Goal: Task Accomplishment & Management: Complete application form

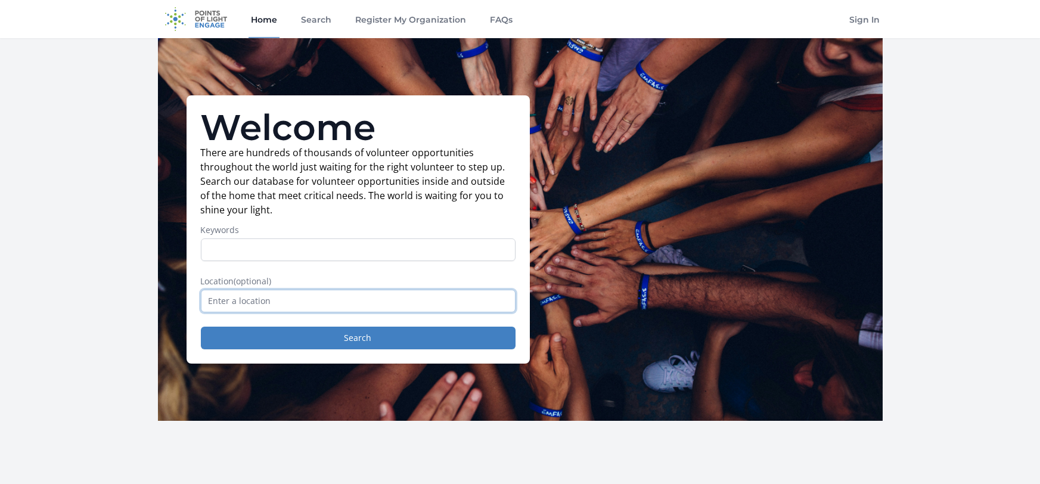
click at [312, 295] on input "text" at bounding box center [358, 301] width 315 height 23
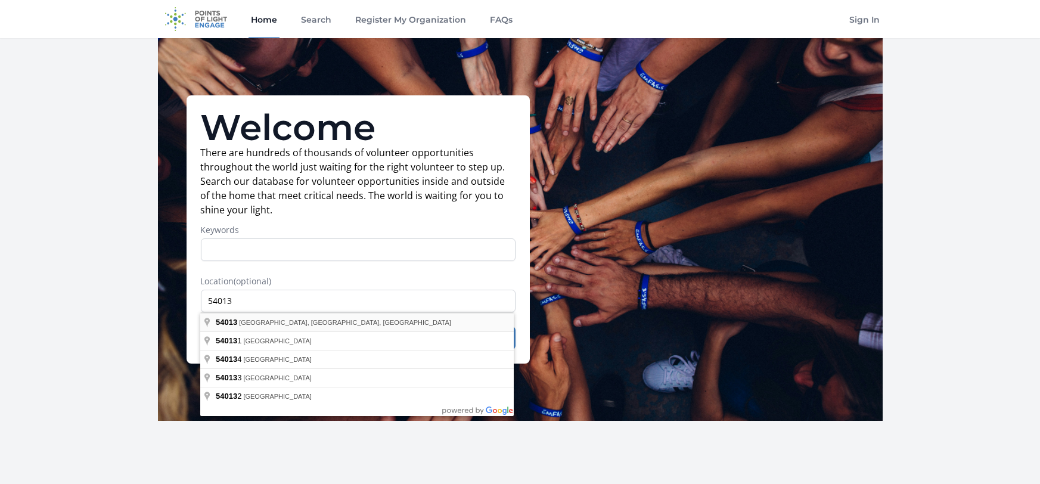
type input "Glenwood City, WI 54013, USA"
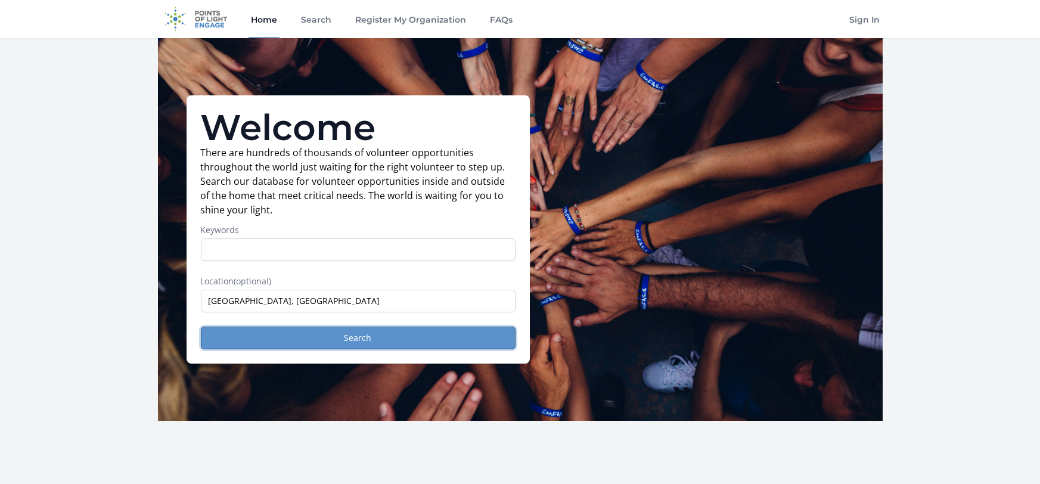
click at [316, 339] on button "Search" at bounding box center [358, 338] width 315 height 23
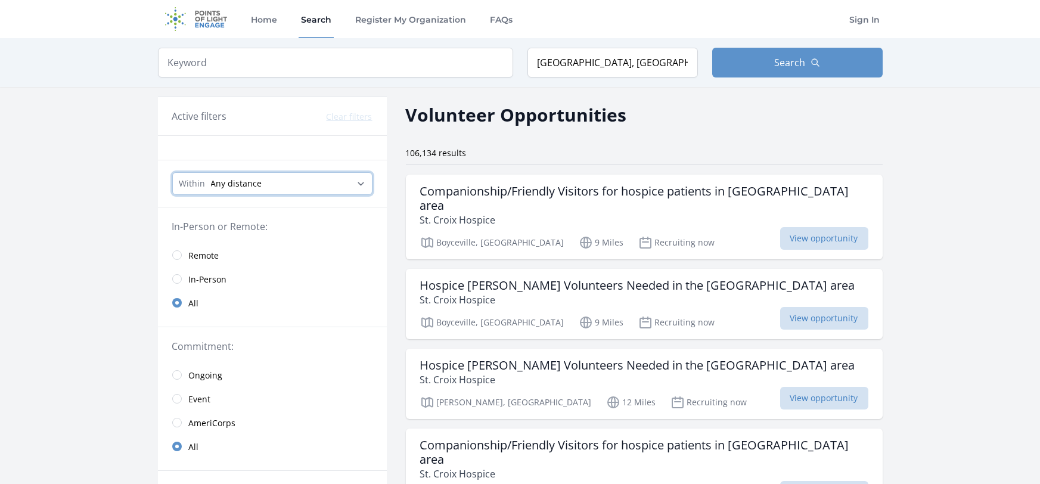
click at [323, 186] on select "Any distance , 5 Miles , 20 Miles , 50 Miles , 100 Miles" at bounding box center [272, 183] width 200 height 23
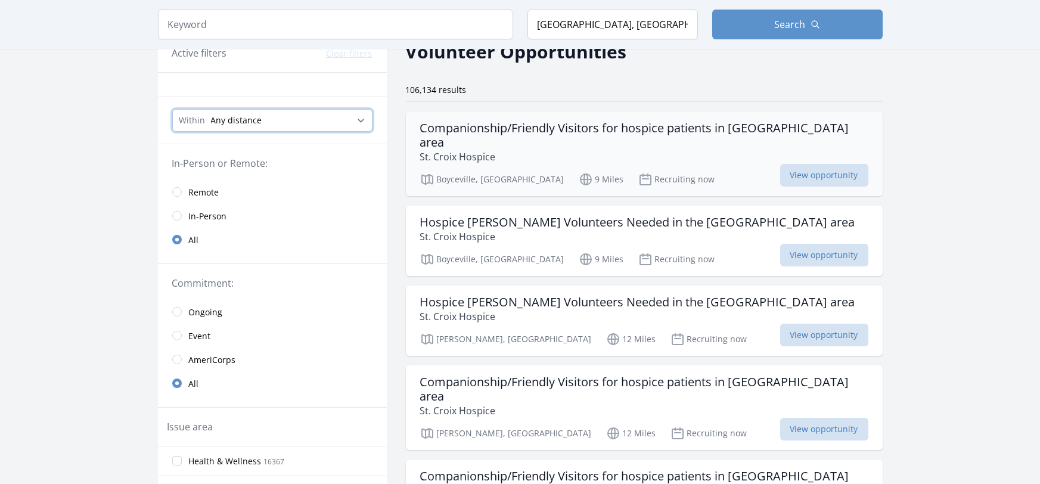
scroll to position [58, 0]
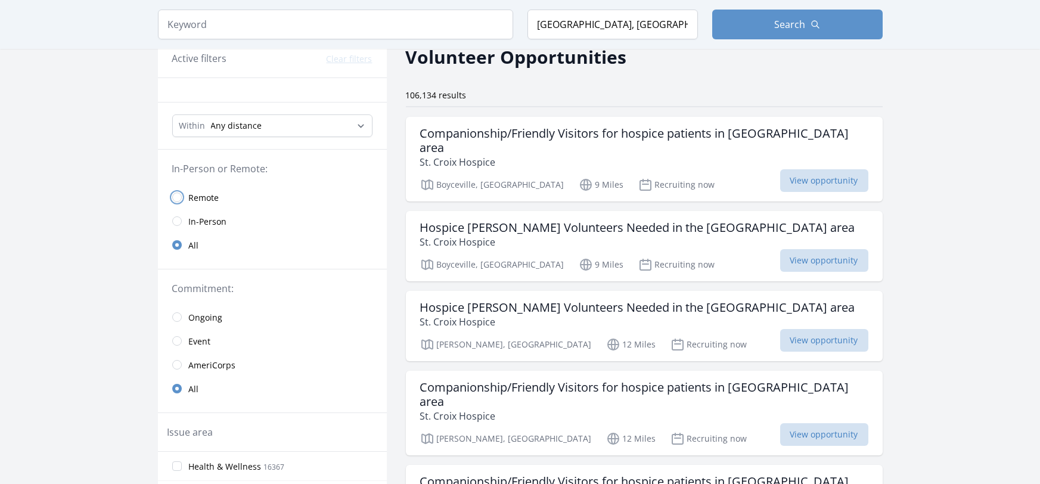
click at [181, 198] on input "radio" at bounding box center [177, 198] width 10 height 10
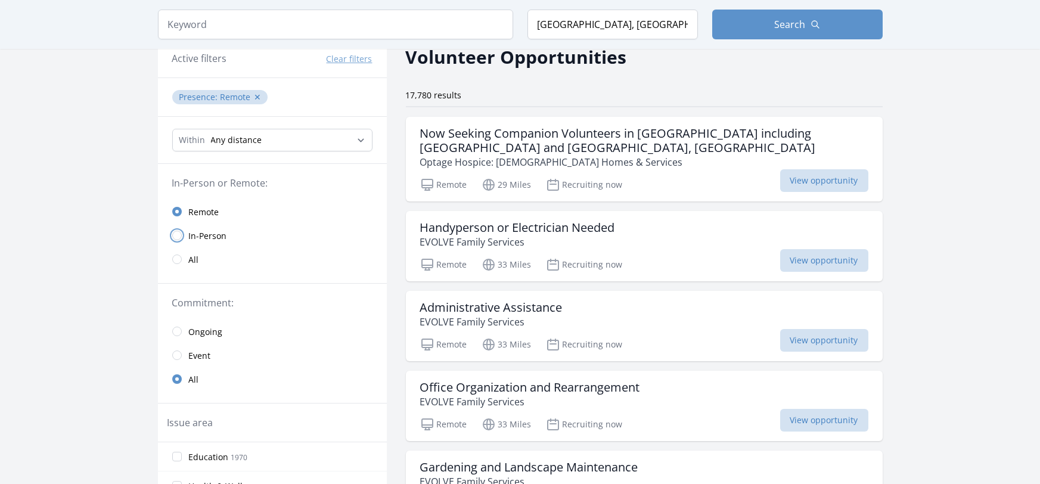
click at [179, 233] on input "radio" at bounding box center [177, 236] width 10 height 10
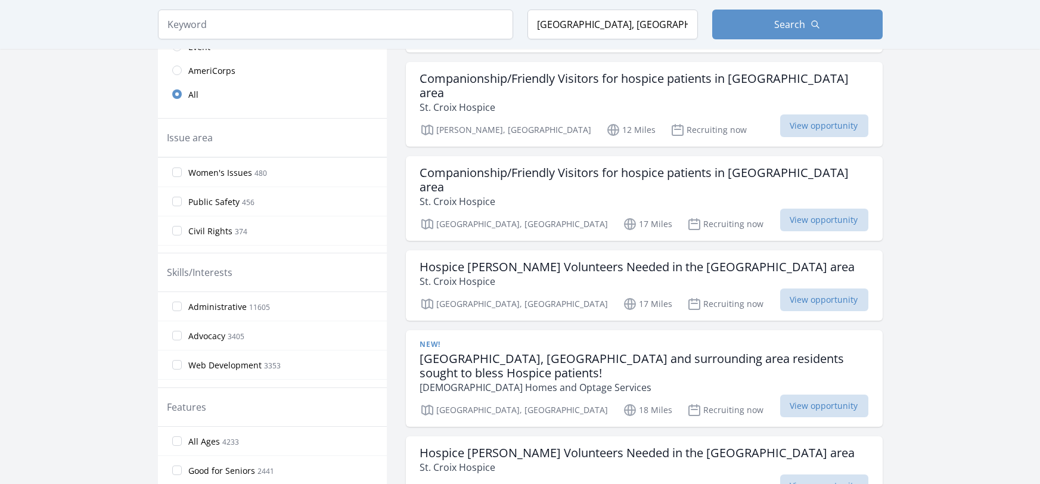
scroll to position [493, 0]
click at [176, 200] on input "Public Safety 456" at bounding box center [177, 205] width 10 height 10
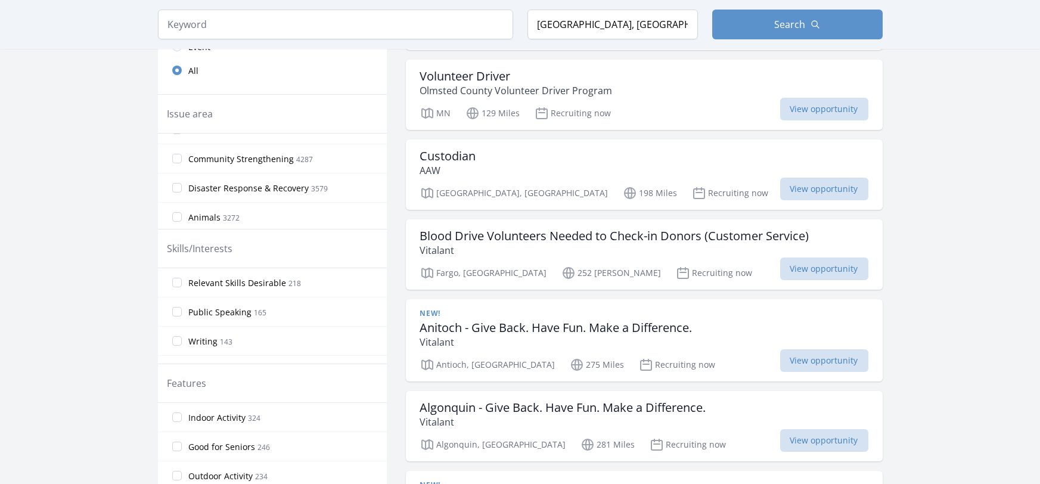
scroll to position [75, 0]
click at [178, 188] on input "Disaster Response & Recovery 3579" at bounding box center [177, 190] width 10 height 10
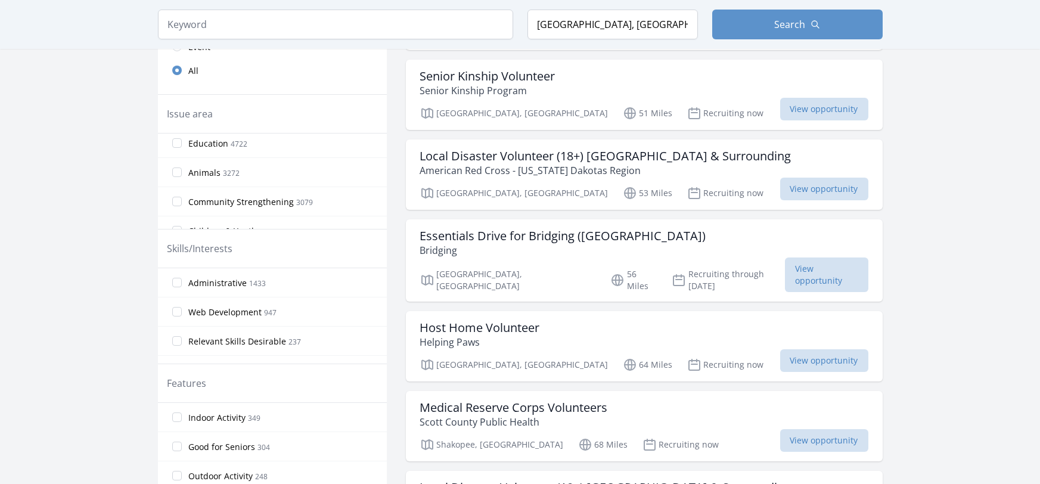
scroll to position [95, 0]
click at [546, 150] on h3 "Local Disaster Volunteer (18+) Minneapolis & Surrounding" at bounding box center [605, 156] width 371 height 14
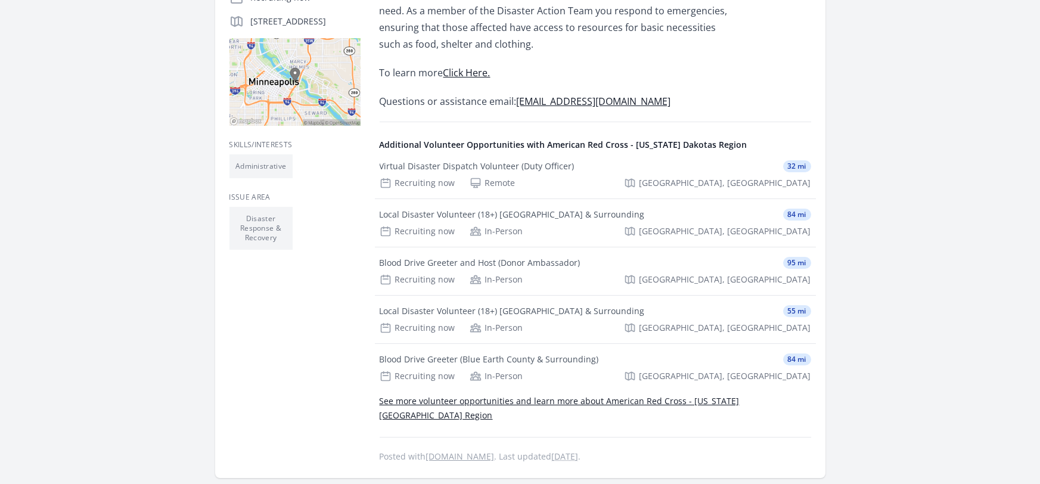
scroll to position [331, 0]
click at [419, 169] on div "Virtual Disaster Dispatch Volunteer (Duty Officer)" at bounding box center [477, 164] width 195 height 12
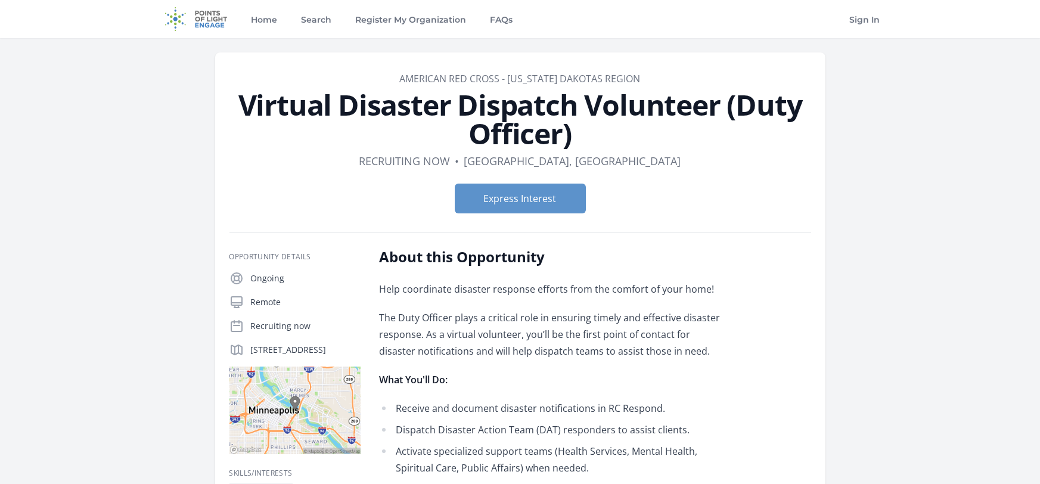
click at [255, 99] on h1 "Virtual Disaster Dispatch Volunteer (Duty Officer)" at bounding box center [521, 119] width 582 height 57
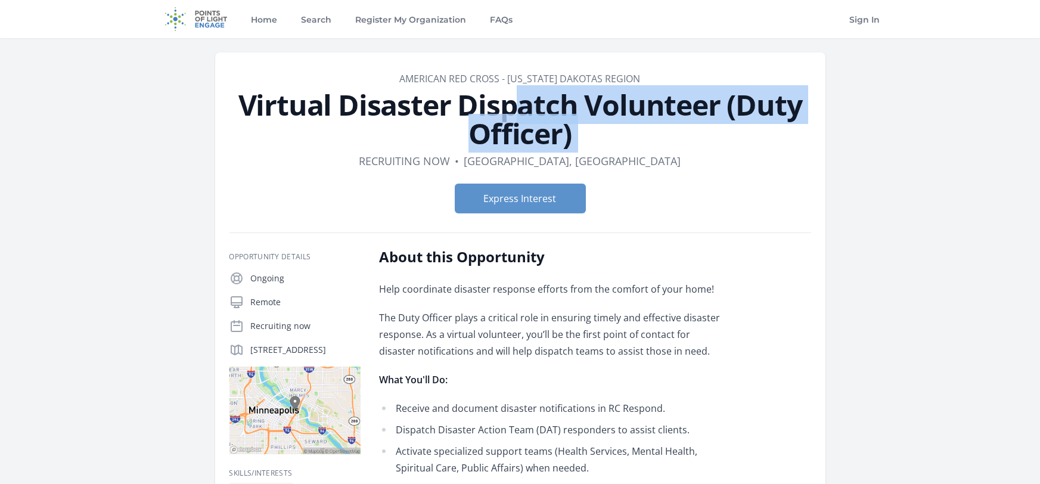
drag, startPoint x: 255, startPoint y: 99, endPoint x: 687, endPoint y: 131, distance: 433.4
click at [687, 131] on h1 "Virtual Disaster Dispatch Volunteer (Duty Officer)" at bounding box center [521, 119] width 582 height 57
copy header "Virtual Disaster Dispatch Volunteer (Duty Officer)"
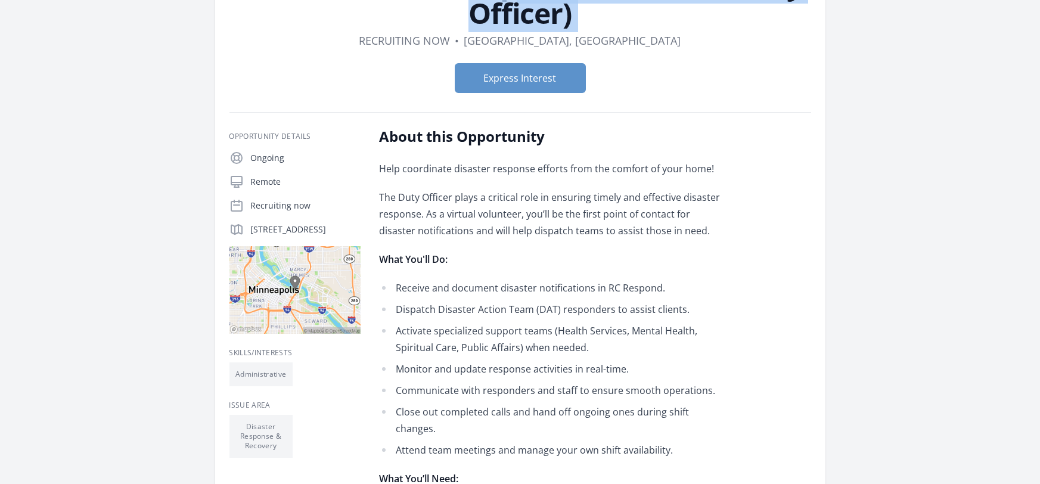
click at [428, 264] on strong "What You'll Do:" at bounding box center [414, 259] width 69 height 13
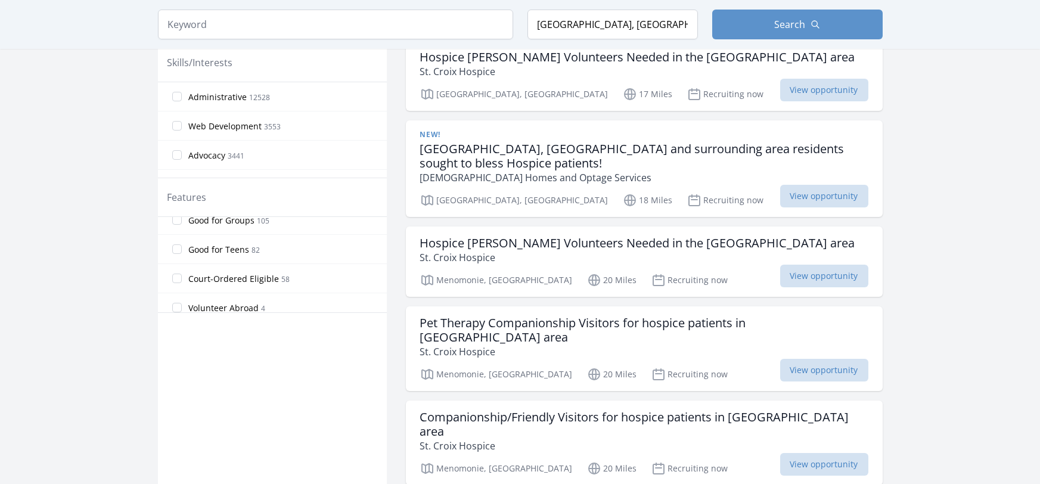
scroll to position [283, 0]
click at [176, 297] on input "Volunteer Abroad 4" at bounding box center [177, 300] width 10 height 10
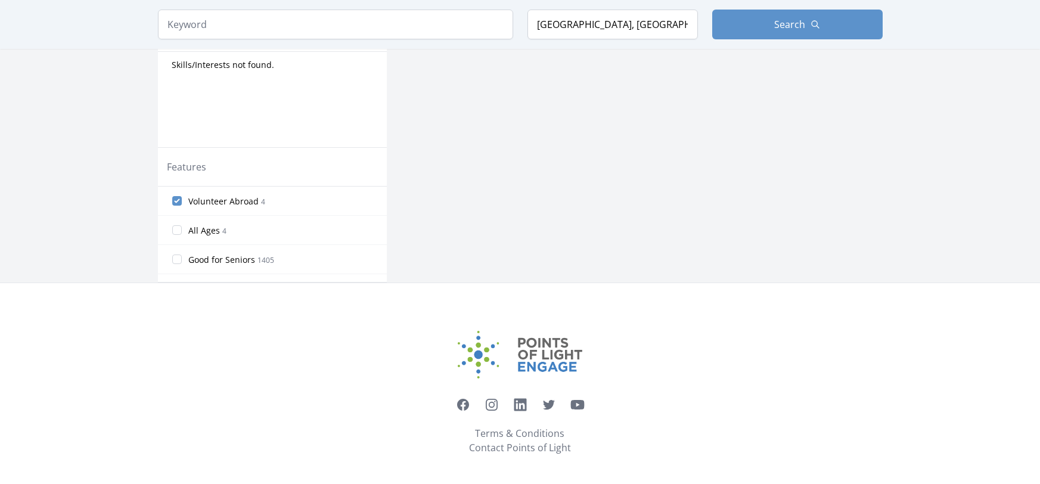
scroll to position [562, 0]
click at [175, 199] on input "Volunteer Abroad 4" at bounding box center [177, 199] width 10 height 10
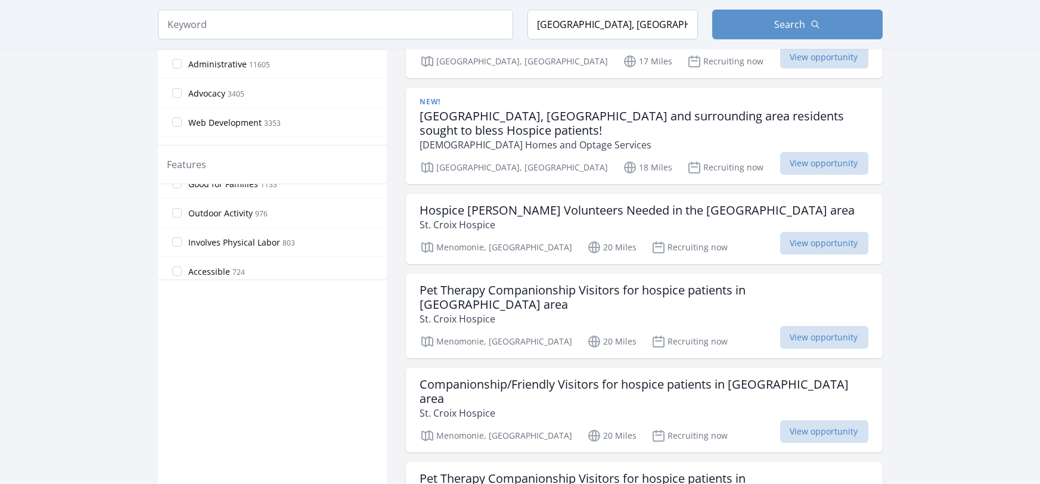
scroll to position [101, 0]
click at [176, 241] on input "Involves Physical Labor 803" at bounding box center [177, 243] width 10 height 10
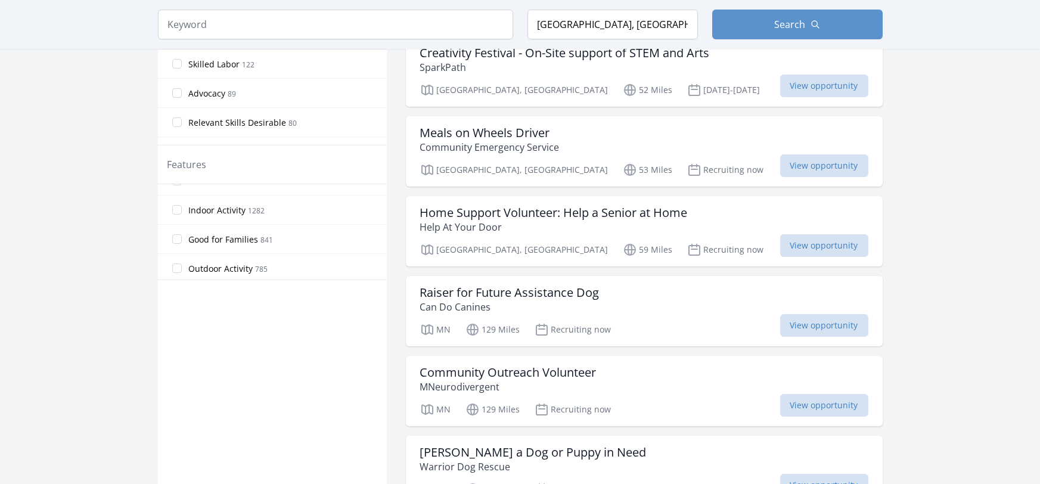
scroll to position [74, 0]
click at [174, 266] on input "Outdoor Activity 785" at bounding box center [177, 271] width 10 height 10
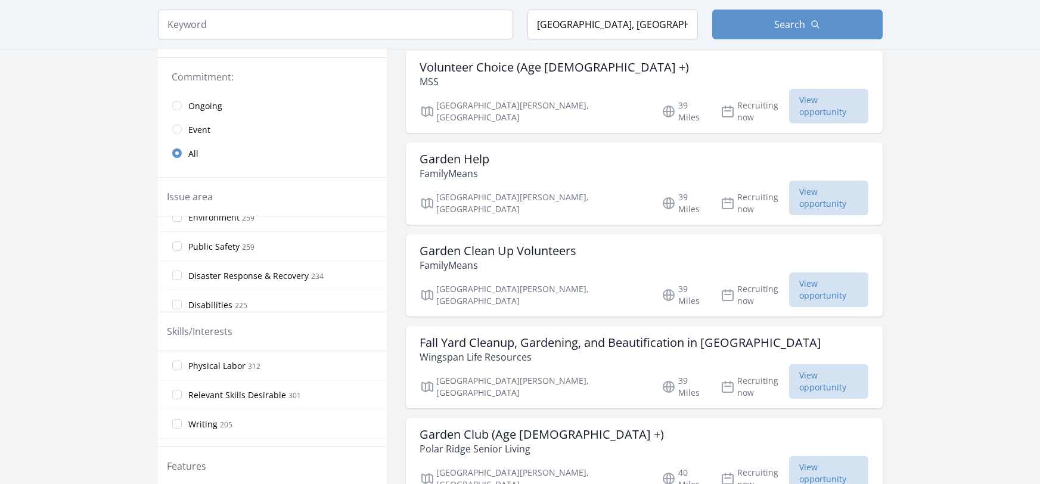
scroll to position [141, 0]
click at [175, 236] on input "Public Safety 259" at bounding box center [177, 236] width 10 height 10
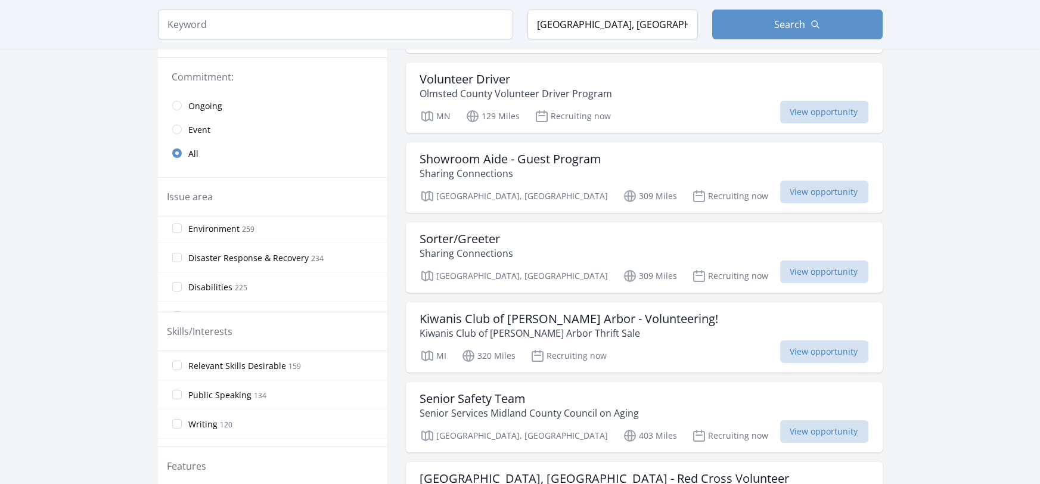
scroll to position [153, 0]
click at [175, 252] on input "Disaster Response & Recovery 234" at bounding box center [177, 254] width 10 height 10
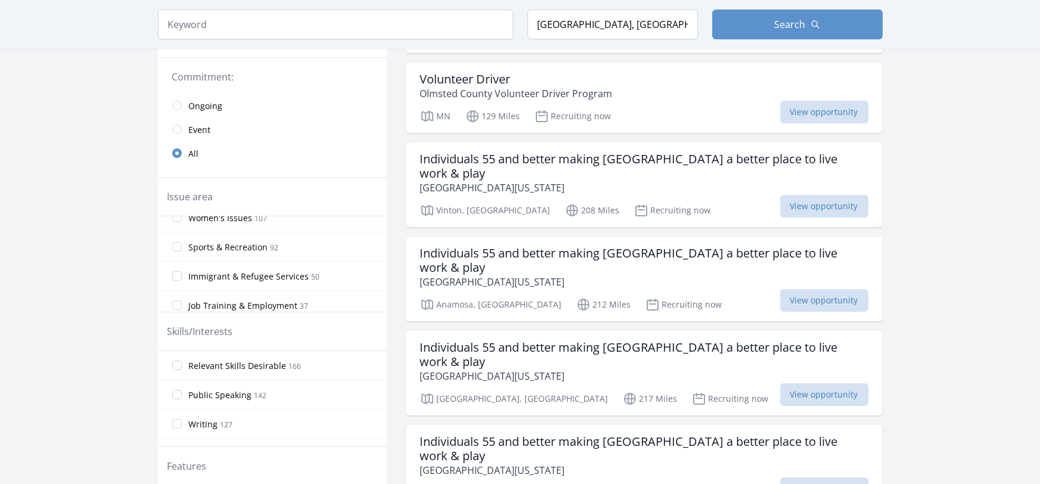
scroll to position [511, 0]
click at [175, 244] on input "Sports & Recreation 92" at bounding box center [177, 246] width 10 height 10
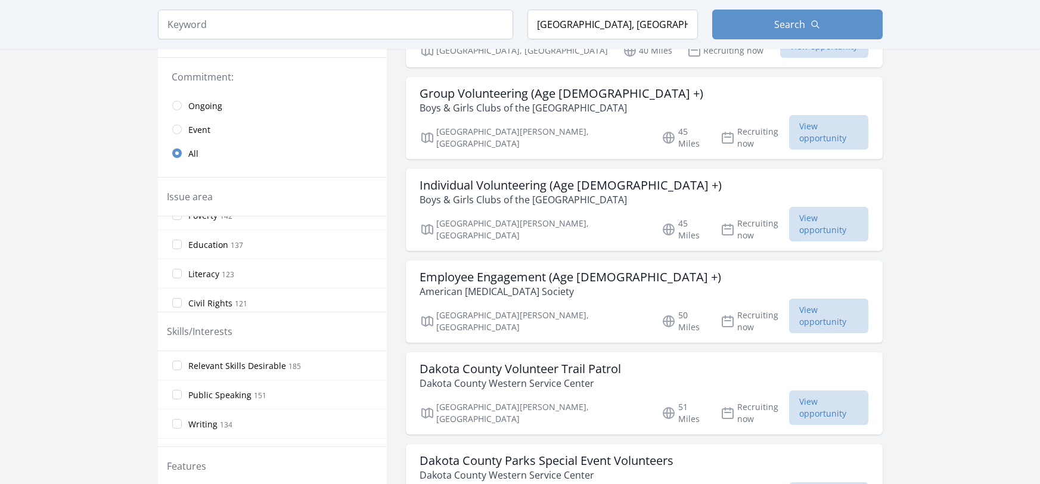
scroll to position [398, 0]
click at [178, 241] on input "Education 137" at bounding box center [177, 242] width 10 height 10
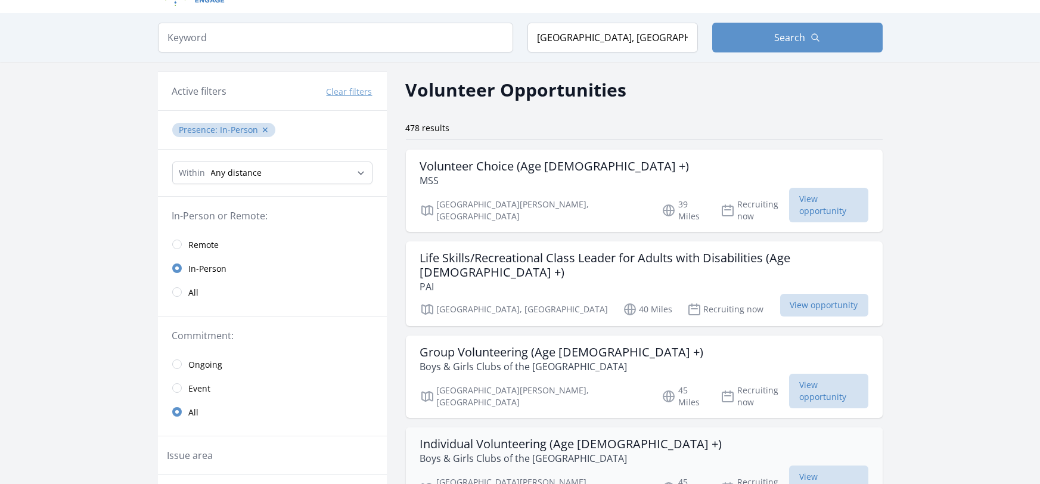
scroll to position [0, 0]
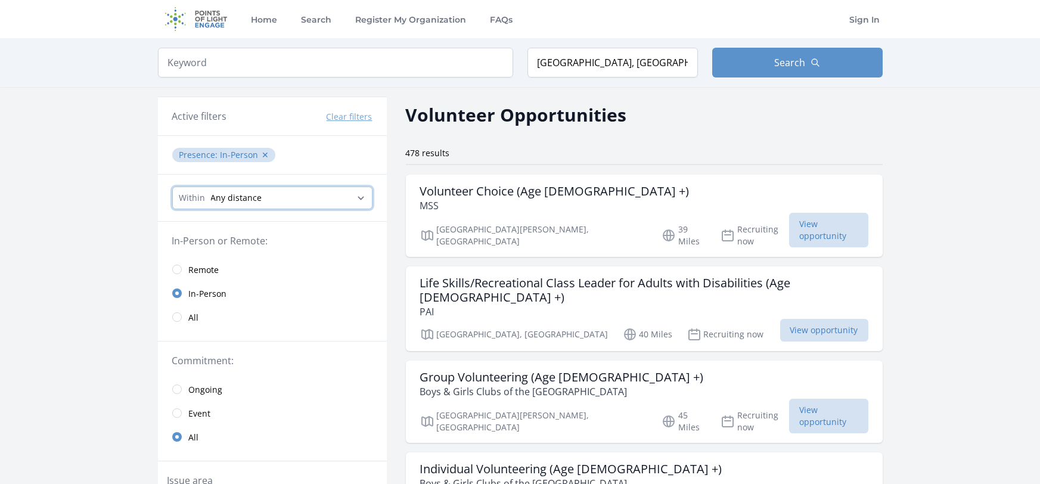
click at [294, 201] on select "Any distance , 5 Miles , 20 Miles , 50 Miles , 100 Miles" at bounding box center [272, 198] width 200 height 23
select select "80467"
click at [172, 187] on select "Any distance , 5 Miles , 20 Miles , 50 Miles , 100 Miles" at bounding box center [272, 198] width 200 height 23
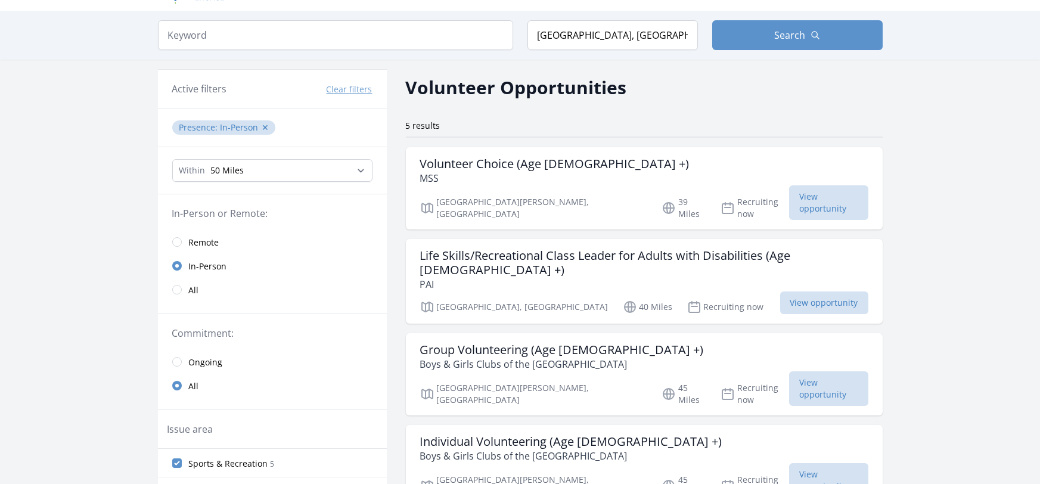
scroll to position [20, 0]
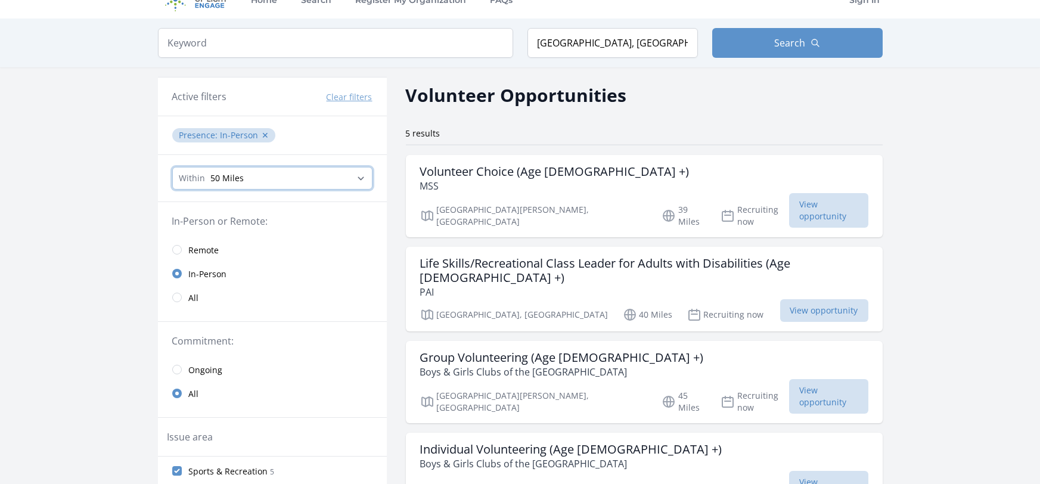
click at [269, 177] on select "Any distance , 5 Miles , 20 Miles , 50 Miles , 100 Miles" at bounding box center [272, 178] width 200 height 23
select select "32186"
click at [172, 167] on select "Any distance , 5 Miles , 20 Miles , 50 Miles , 100 Miles" at bounding box center [272, 178] width 200 height 23
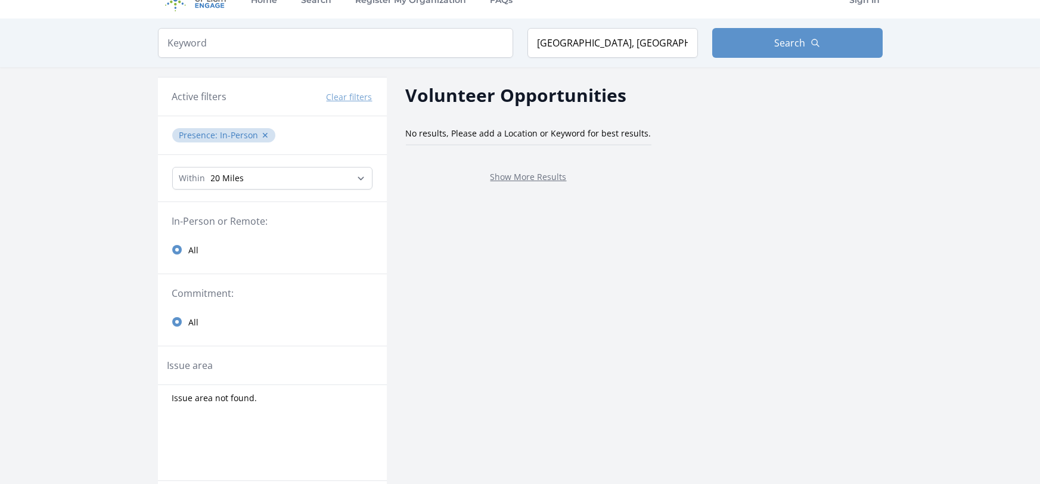
click at [336, 191] on div "Within Any distance , 5 Miles , 20 Miles , 50 Miles , 100 Miles" at bounding box center [272, 178] width 229 height 47
click at [333, 184] on select "Any distance , 5 Miles , 20 Miles , 50 Miles , 100 Miles" at bounding box center [272, 178] width 200 height 23
select select "80467"
click at [172, 167] on select "Any distance , 5 Miles , 20 Miles , 50 Miles , 100 Miles" at bounding box center [272, 178] width 200 height 23
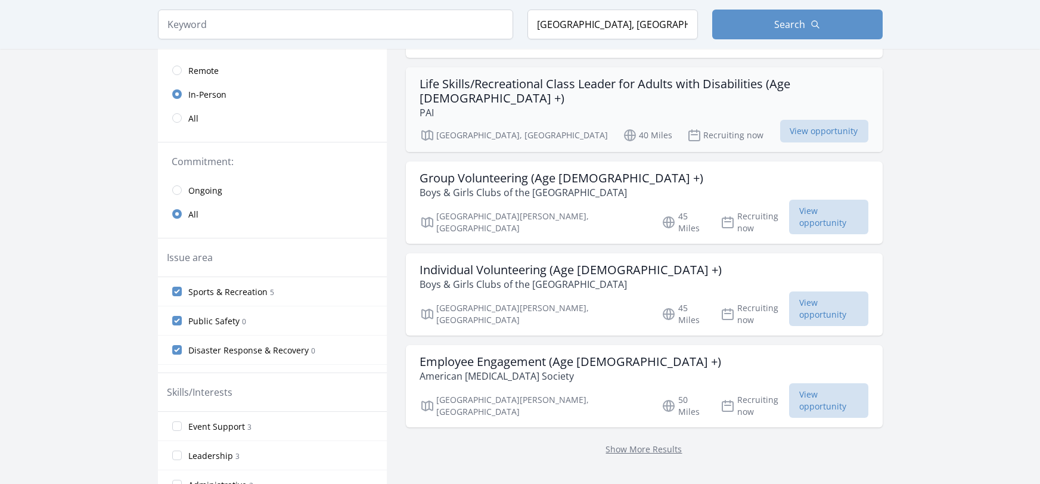
scroll to position [249, 0]
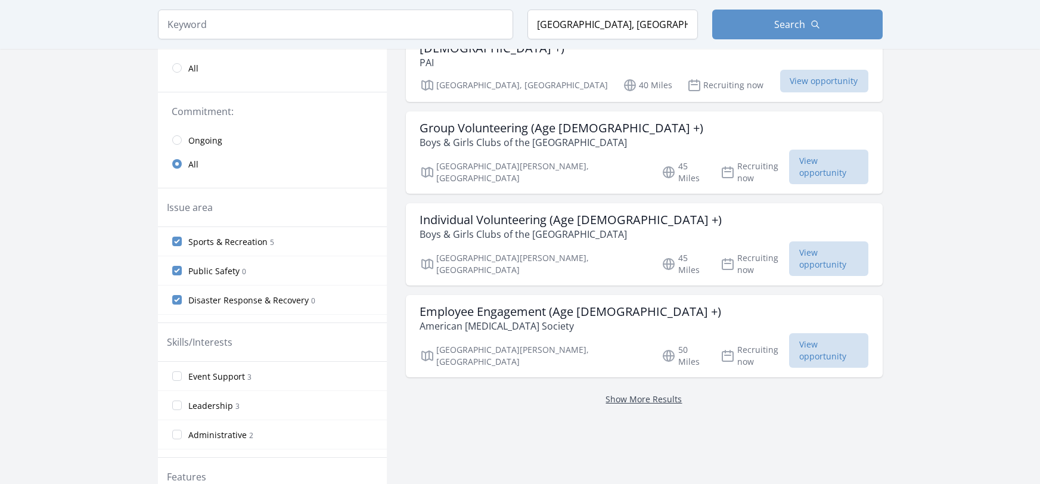
click at [609, 393] on link "Show More Results" at bounding box center [644, 398] width 76 height 11
click at [627, 393] on link "Show More Results" at bounding box center [644, 398] width 76 height 11
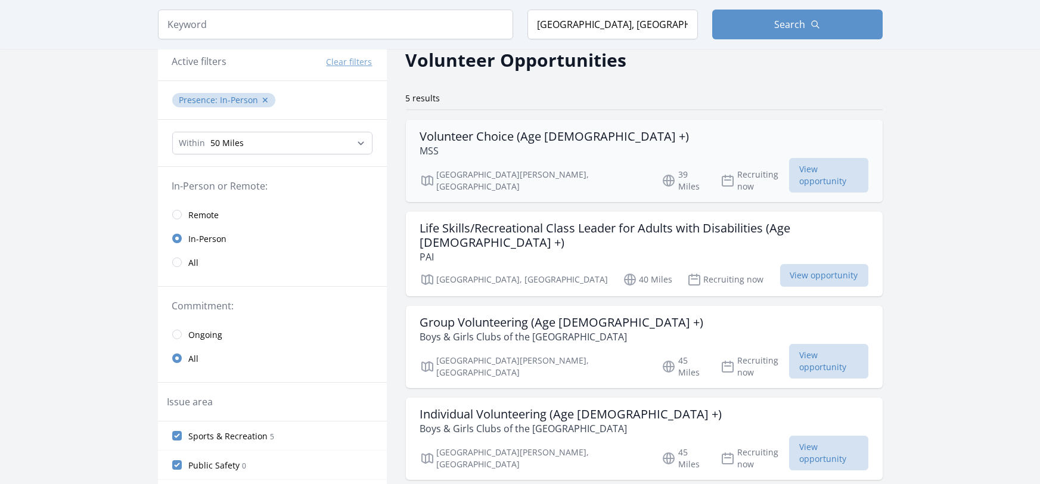
scroll to position [52, 0]
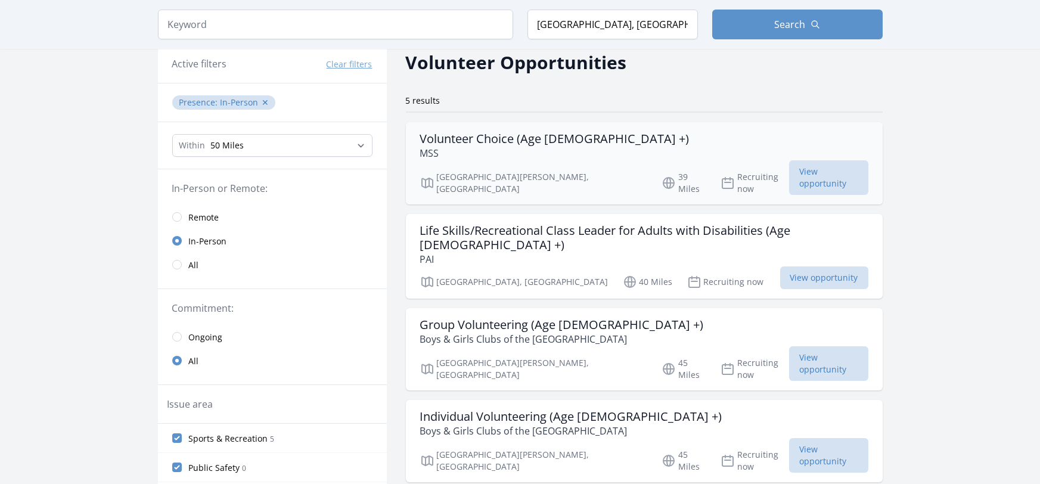
click at [522, 143] on h3 "Volunteer Choice (Age 18 +)" at bounding box center [554, 139] width 269 height 14
click at [486, 224] on h3 "Life Skills/Recreational Class Leader for Adults with Disabilities (Age 18 +)" at bounding box center [644, 238] width 448 height 29
click at [345, 138] on select "Any distance , 5 Miles , 20 Miles , 50 Miles , 100 Miles" at bounding box center [272, 145] width 200 height 23
select select "32186"
click at [172, 134] on select "Any distance , 5 Miles , 20 Miles , 50 Miles , 100 Miles" at bounding box center [272, 145] width 200 height 23
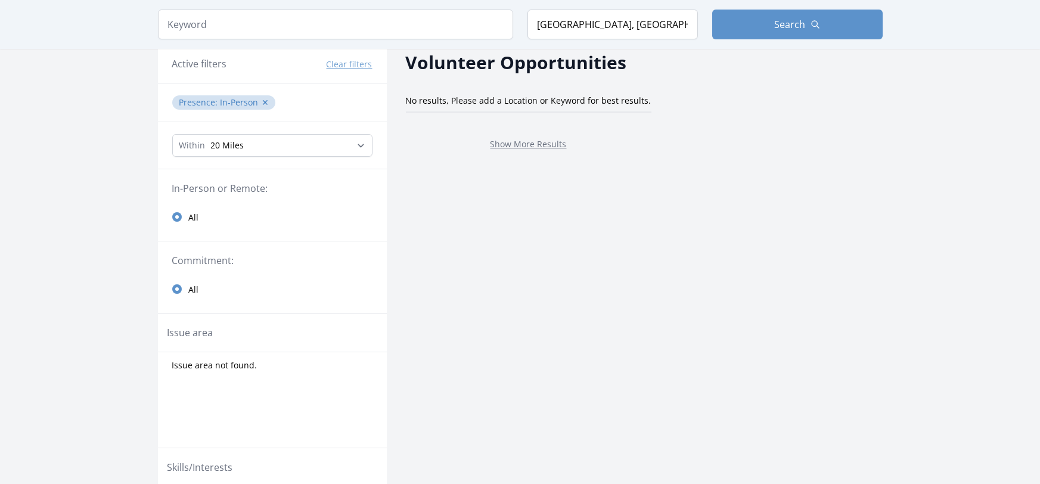
click at [352, 64] on button "Clear filters" at bounding box center [350, 64] width 46 height 12
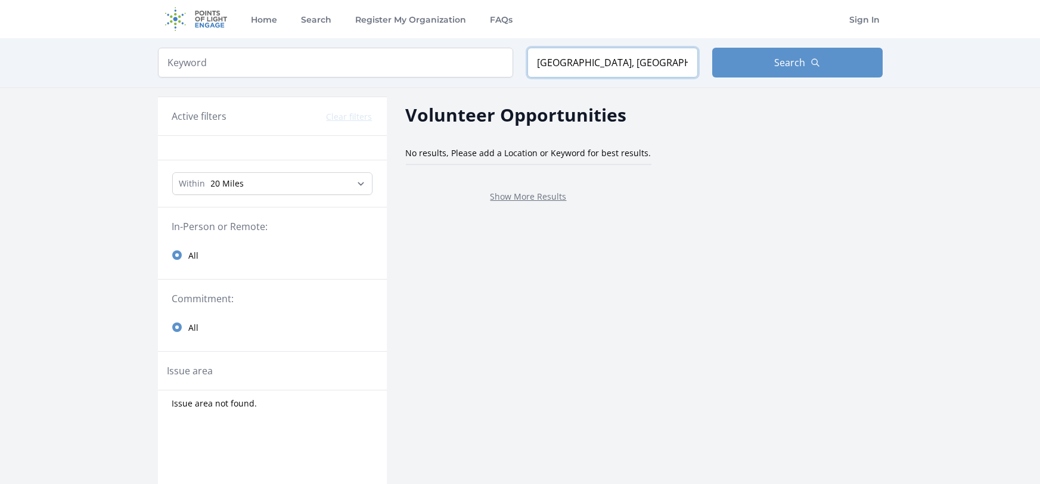
click at [590, 67] on input "Glenwood City, WI 54013, USA" at bounding box center [613, 63] width 171 height 30
click at [590, 68] on input "Glenwood City, WI 54013, USA" at bounding box center [613, 63] width 171 height 30
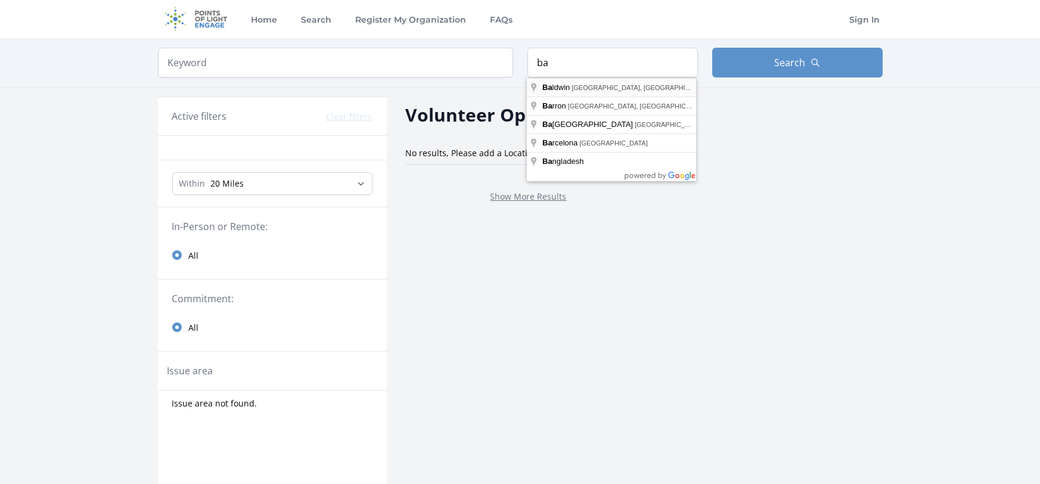
type input "Baldwin, WI, USA"
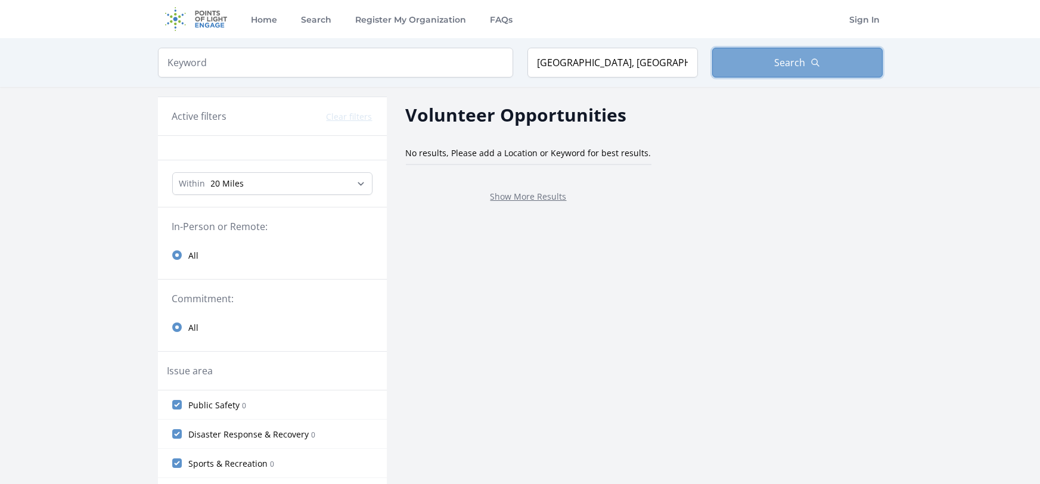
click at [727, 55] on button "Search" at bounding box center [797, 63] width 171 height 30
click at [269, 187] on select "Any distance , 5 Miles , 20 Miles , 50 Miles , 100 Miles" at bounding box center [272, 183] width 200 height 23
select select "80467"
click at [172, 172] on select "Any distance , 5 Miles , 20 Miles , 50 Miles , 100 Miles" at bounding box center [272, 183] width 200 height 23
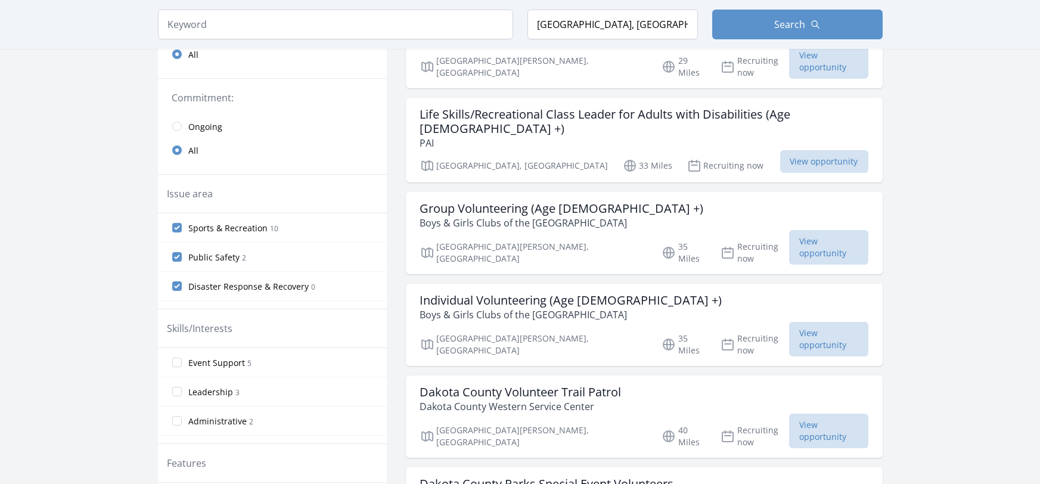
scroll to position [249, 0]
click at [172, 225] on input "Sports & Recreation 10" at bounding box center [177, 227] width 10 height 10
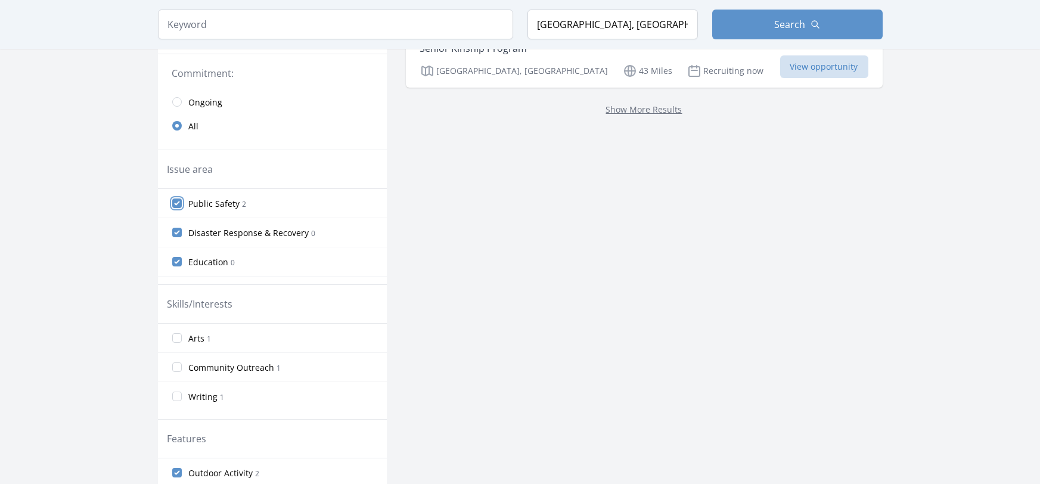
click at [177, 203] on input "Public Safety 2" at bounding box center [177, 204] width 10 height 10
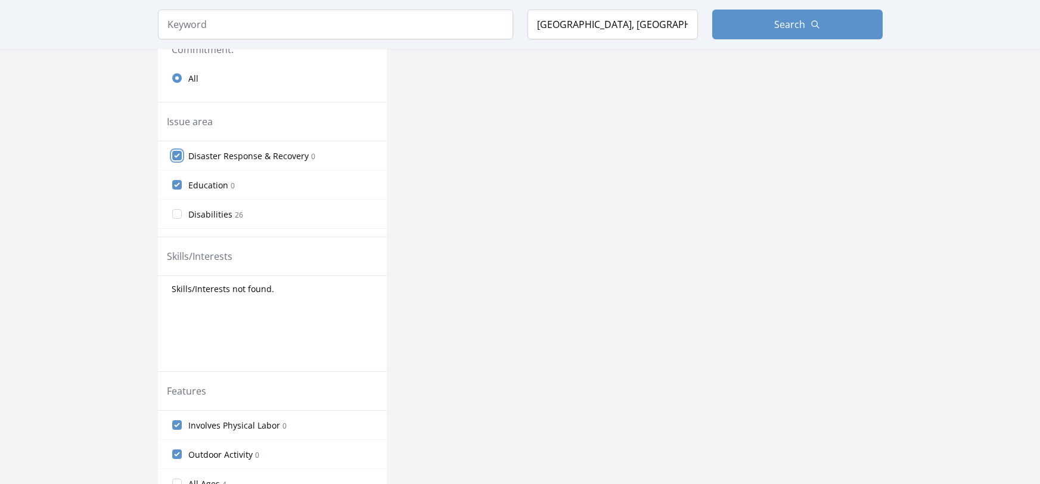
click at [178, 156] on input "Disaster Response & Recovery 0" at bounding box center [177, 156] width 10 height 10
click at [177, 157] on input "Education 0" at bounding box center [177, 156] width 10 height 10
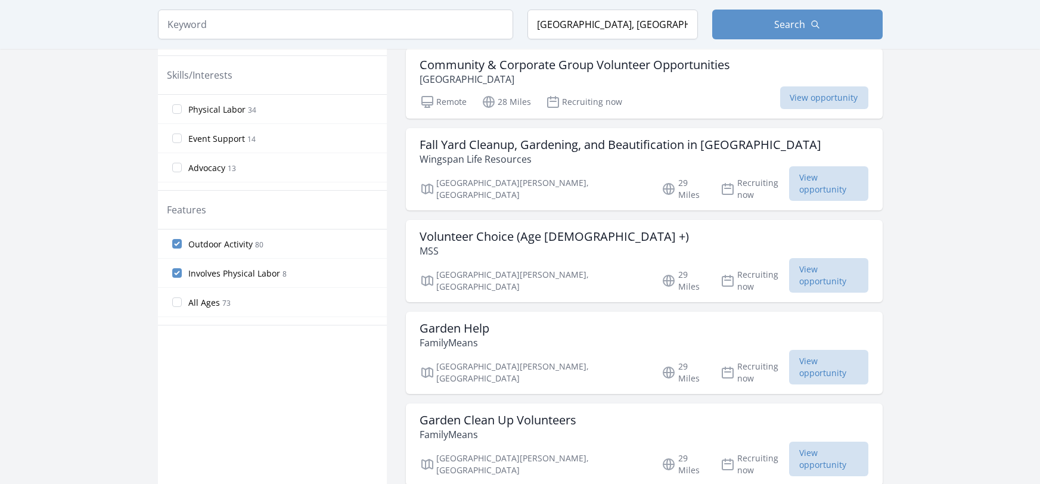
scroll to position [531, 0]
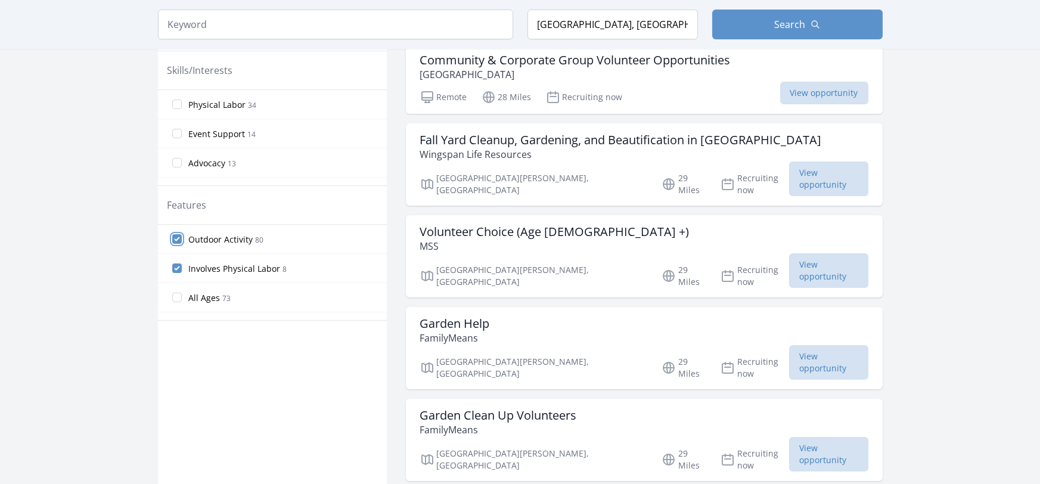
click at [176, 238] on input "Outdoor Activity 80" at bounding box center [177, 239] width 10 height 10
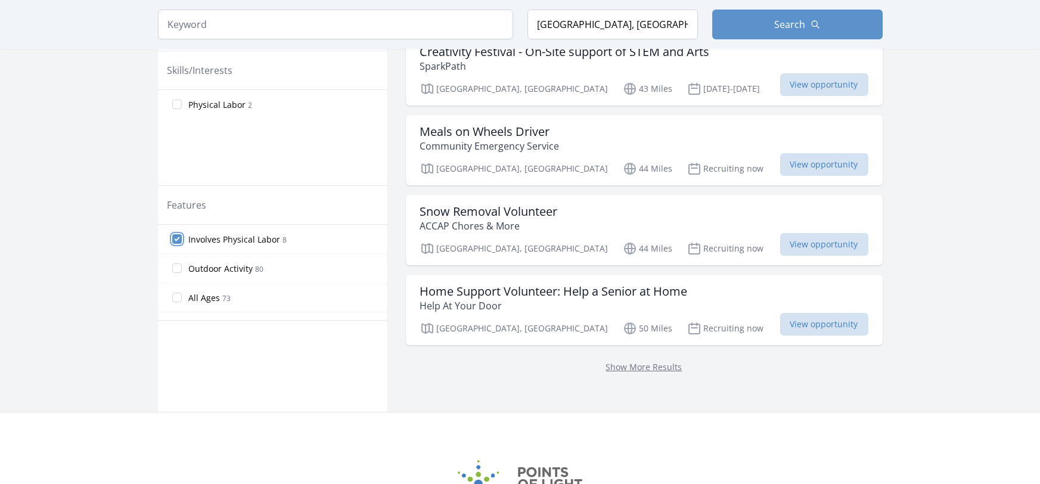
click at [175, 238] on input "Involves Physical Labor 8" at bounding box center [177, 239] width 10 height 10
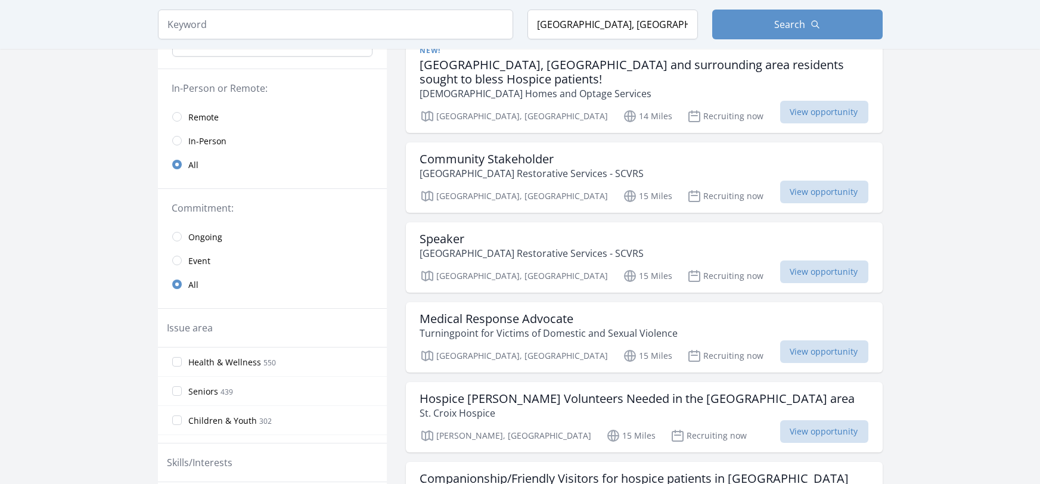
scroll to position [0, 0]
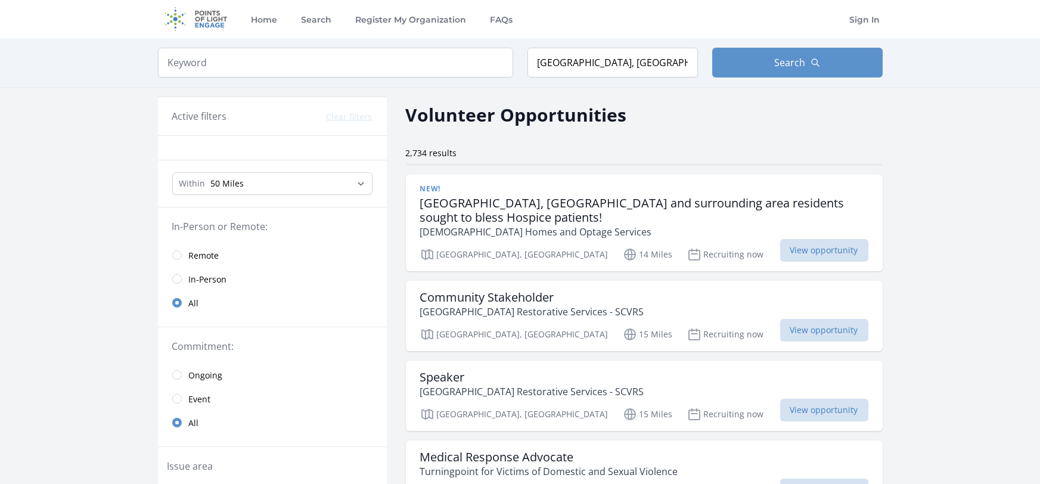
click at [209, 198] on div "Within Any distance , 5 Miles , 20 Miles , 50 Miles , 100 Miles" at bounding box center [272, 183] width 229 height 47
click at [212, 193] on select "Any distance , 5 Miles , 20 Miles , 50 Miles , 100 Miles" at bounding box center [272, 183] width 200 height 23
select select "32186"
click at [172, 172] on select "Any distance , 5 Miles , 20 Miles , 50 Miles , 100 Miles" at bounding box center [272, 183] width 200 height 23
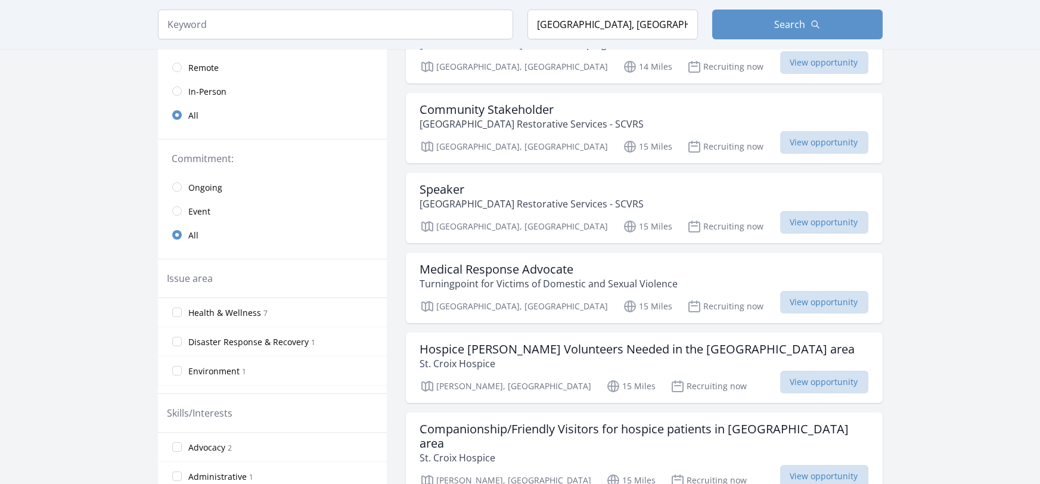
scroll to position [199, 0]
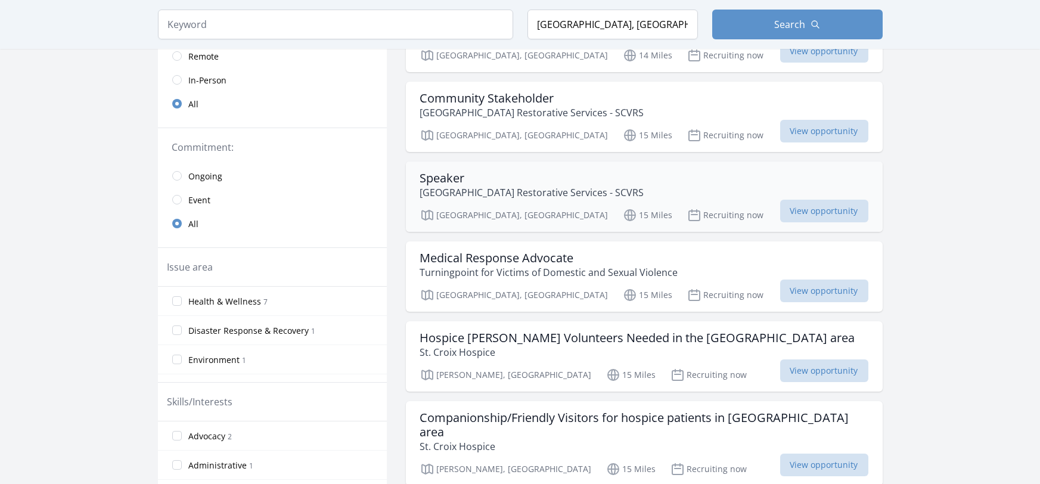
click at [604, 185] on p "St Croix Valley Restorative Services - SCVRS" at bounding box center [532, 192] width 224 height 14
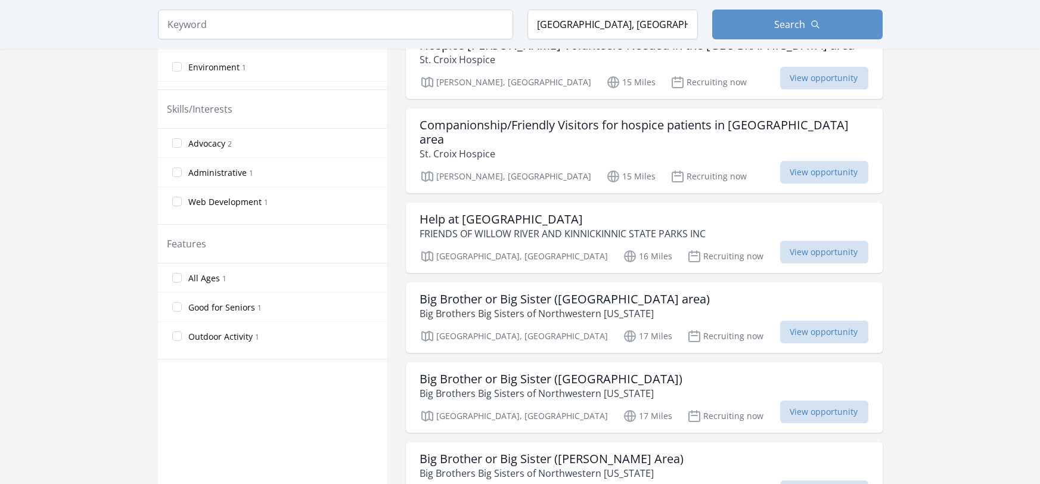
scroll to position [493, 0]
click at [597, 211] on h3 "Help at Willow River State Park" at bounding box center [563, 218] width 286 height 14
click at [578, 211] on h3 "Help at Willow River State Park" at bounding box center [563, 218] width 286 height 14
click at [797, 240] on span "View opportunity" at bounding box center [824, 251] width 88 height 23
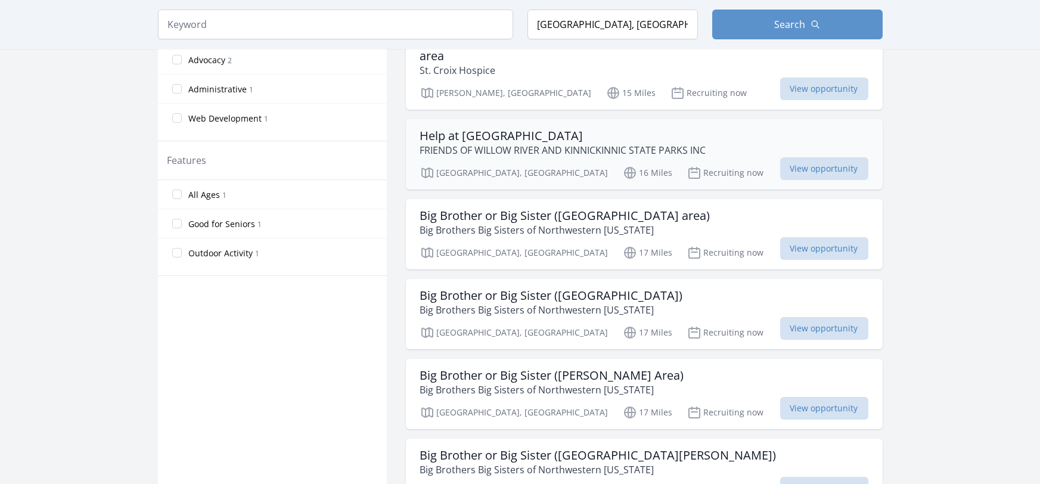
scroll to position [583, 0]
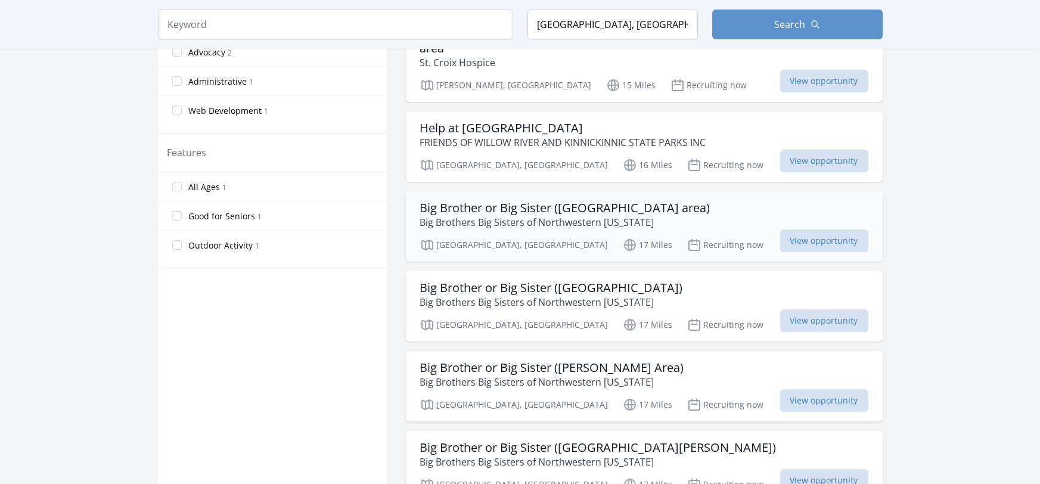
click at [600, 215] on p "Big Brothers Big Sisters of Northwestern [US_STATE]" at bounding box center [565, 222] width 290 height 14
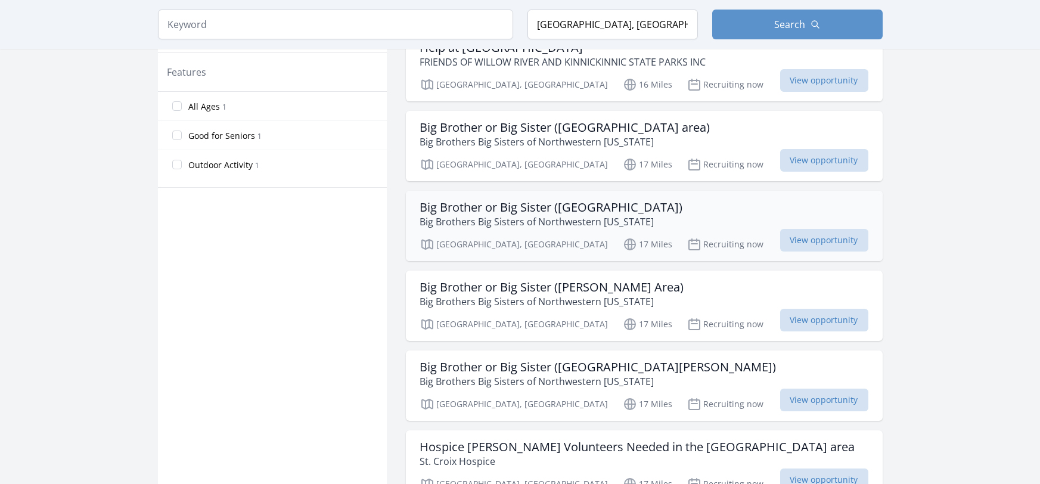
scroll to position [670, 0]
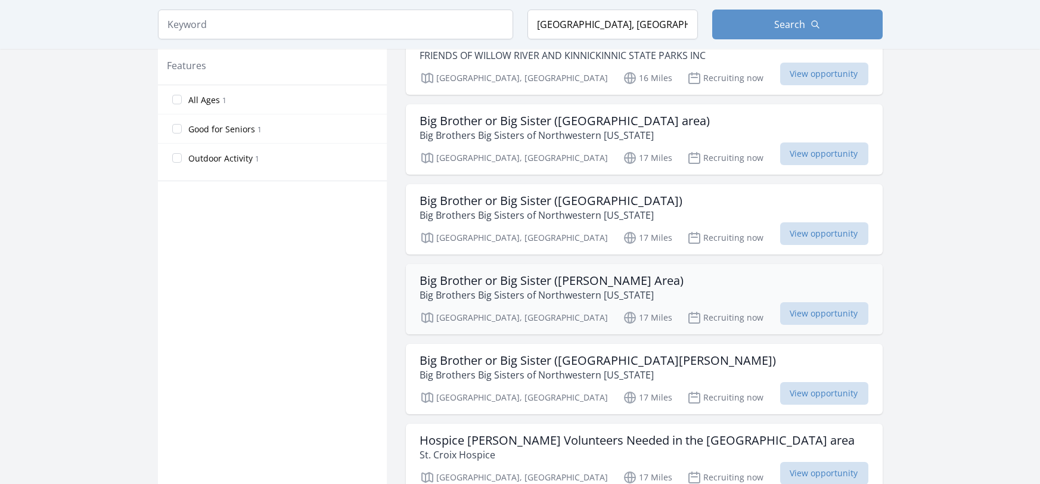
click at [499, 274] on h3 "Big Brother or Big Sister ([PERSON_NAME] Area)" at bounding box center [552, 281] width 264 height 14
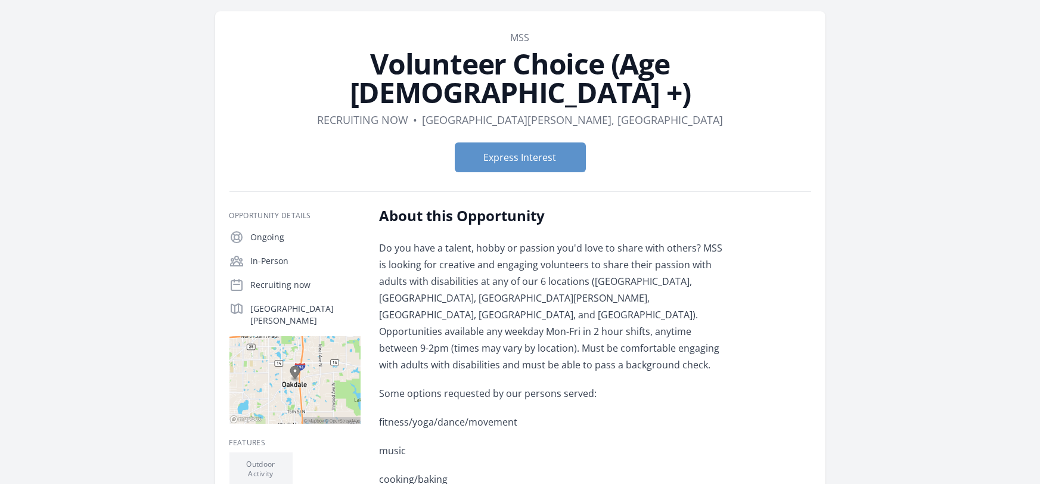
scroll to position [33, 0]
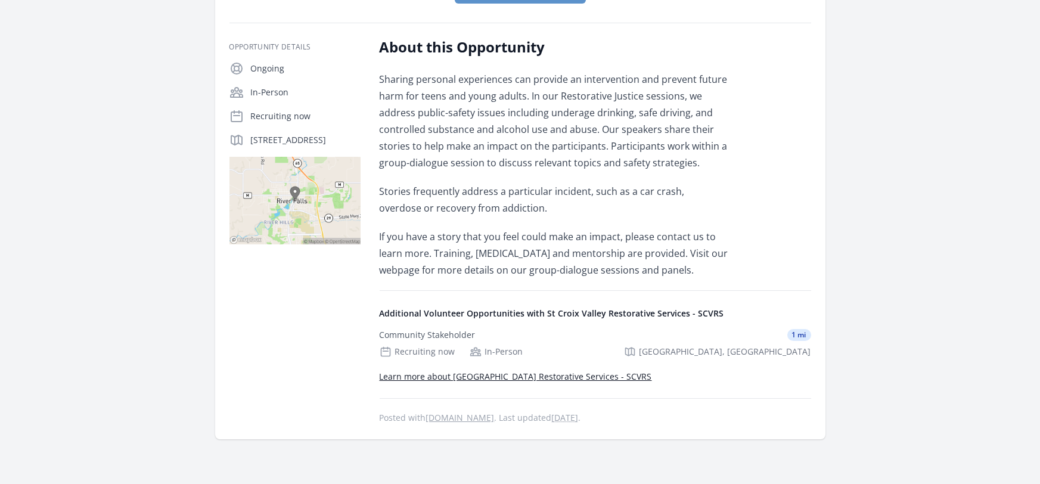
scroll to position [190, 0]
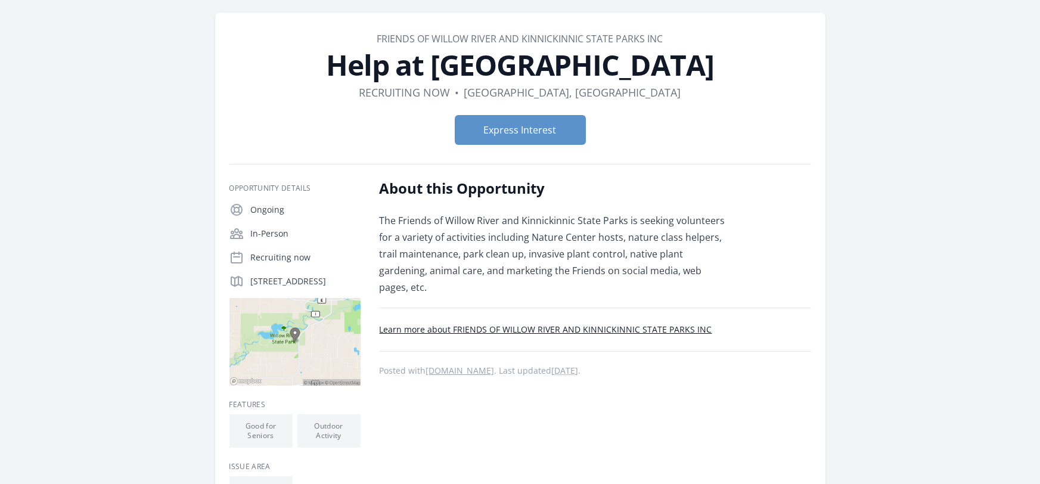
scroll to position [39, 0]
click at [507, 134] on button "Express Interest" at bounding box center [520, 131] width 131 height 30
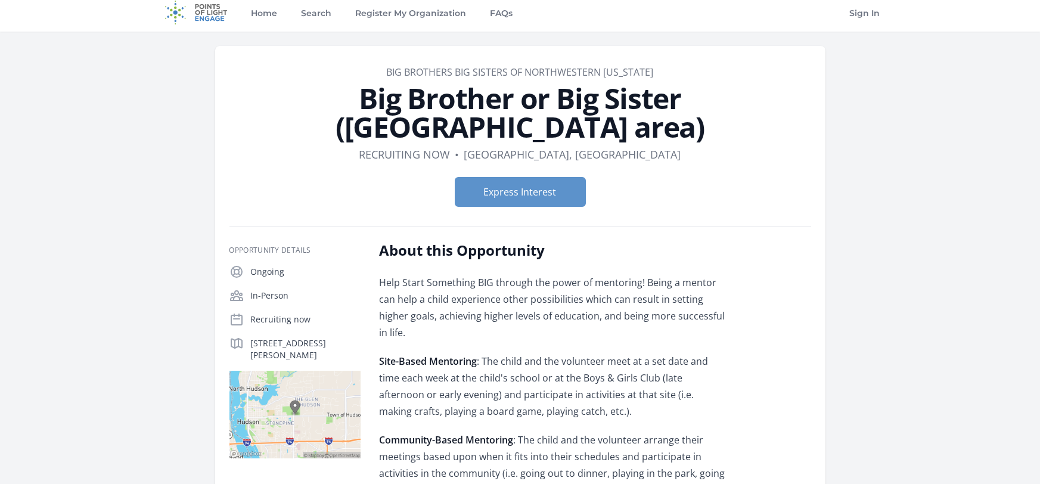
scroll to position [6, 0]
click at [529, 196] on button "Express Interest" at bounding box center [520, 193] width 131 height 30
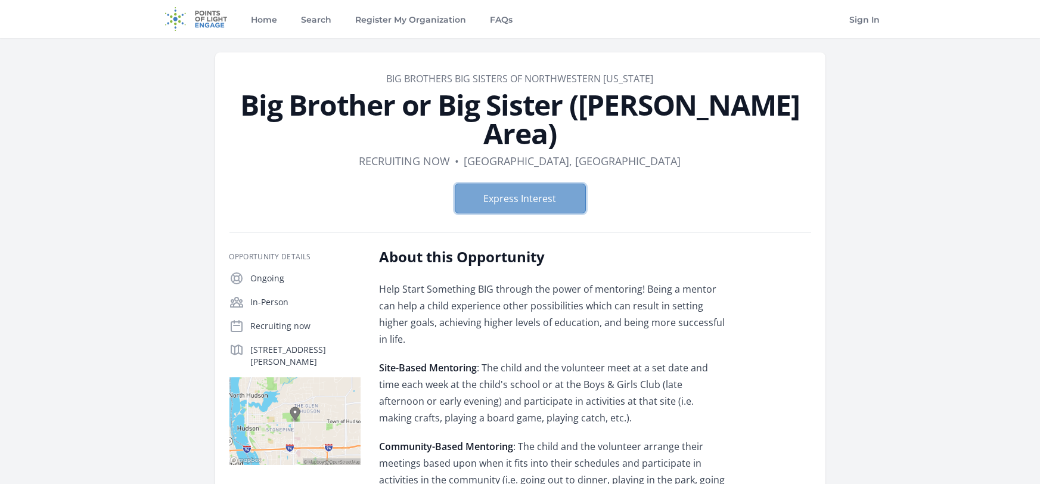
click at [517, 184] on button "Express Interest" at bounding box center [520, 199] width 131 height 30
